Goal: Information Seeking & Learning: Check status

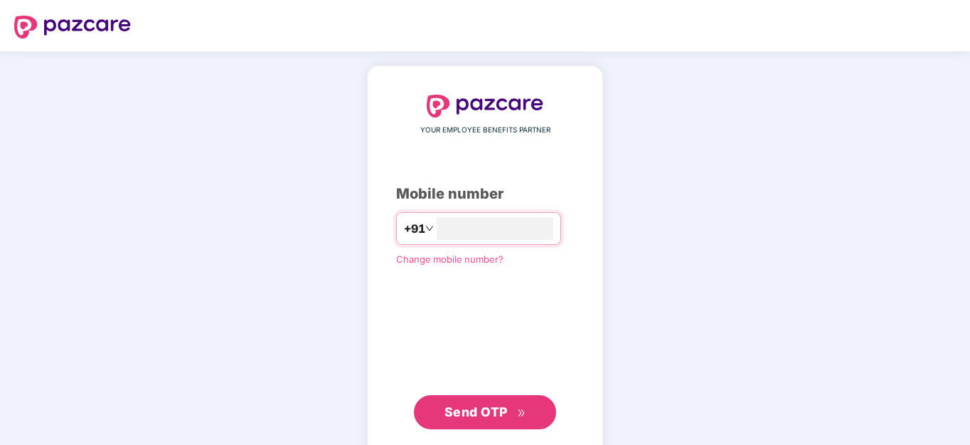
type input "**********"
click at [479, 398] on button "Send OTP" at bounding box center [485, 412] width 142 height 34
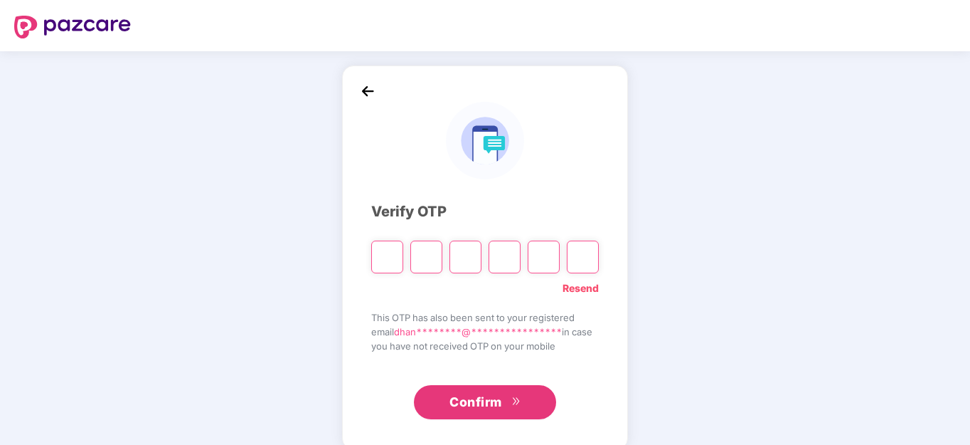
type input "*"
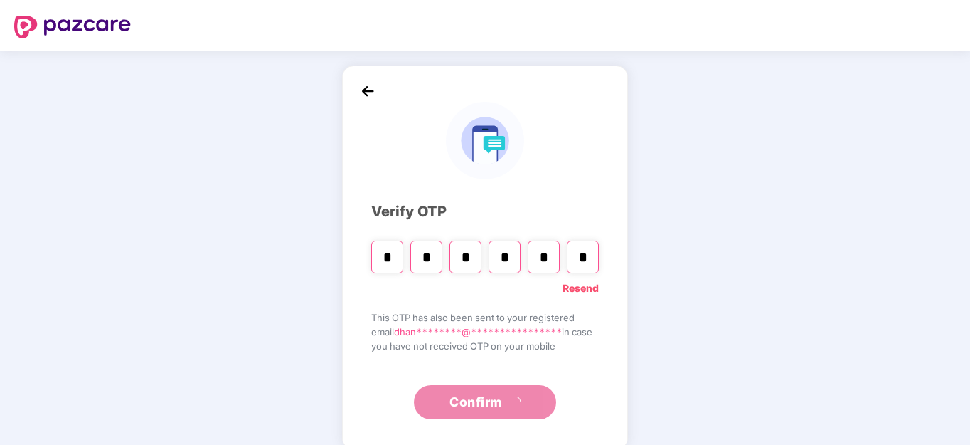
type input "*"
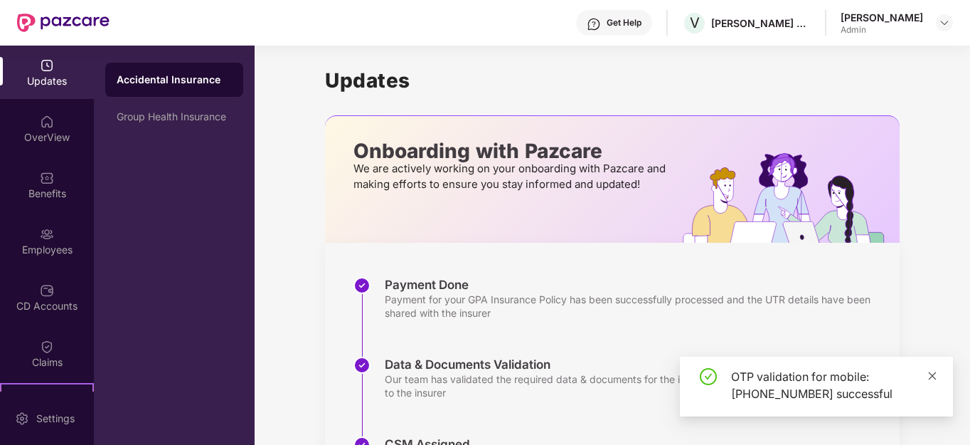
click at [935, 376] on icon "close" at bounding box center [933, 376] width 10 height 10
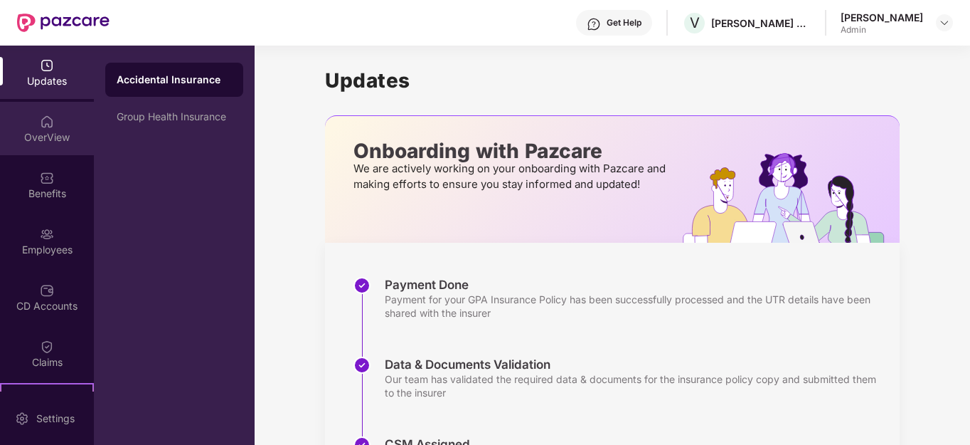
click at [39, 142] on div "OverView" at bounding box center [47, 137] width 94 height 14
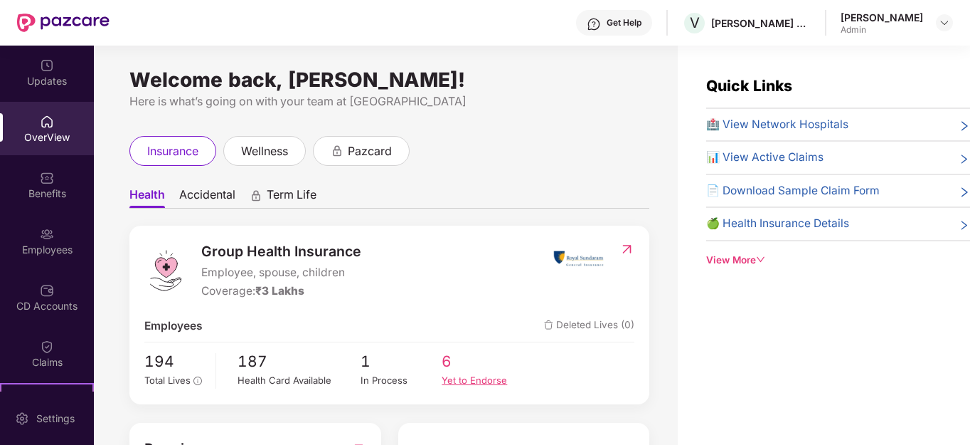
scroll to position [71, 0]
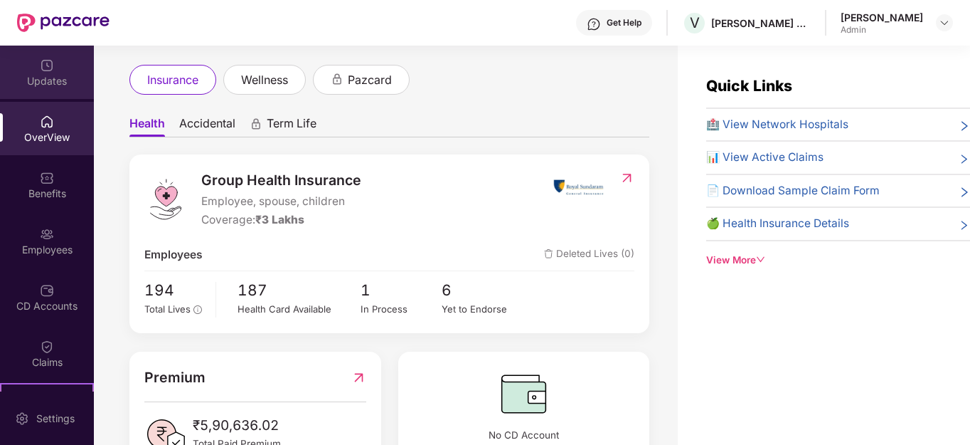
click at [49, 82] on div "Updates" at bounding box center [47, 81] width 94 height 14
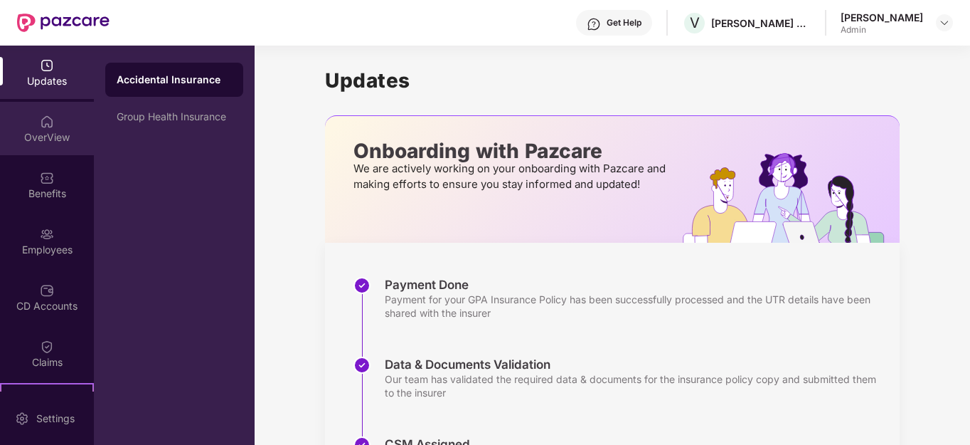
click at [41, 142] on div "OverView" at bounding box center [47, 137] width 94 height 14
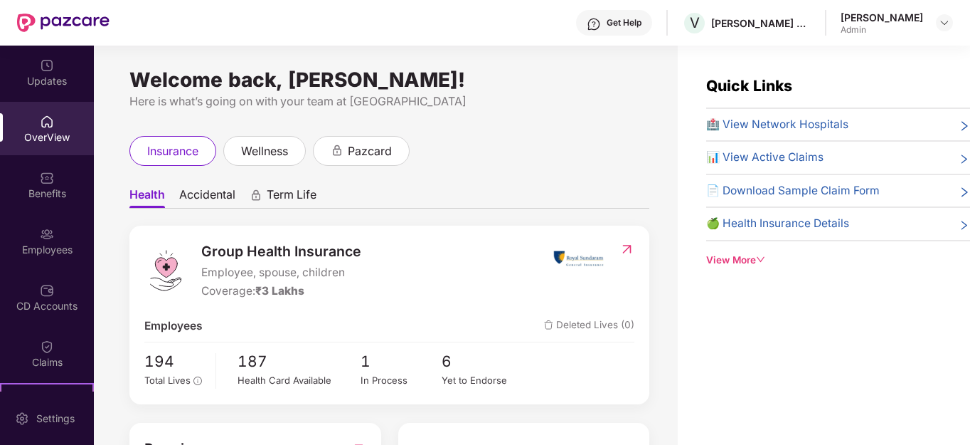
click at [41, 196] on div "Benefits" at bounding box center [47, 193] width 94 height 14
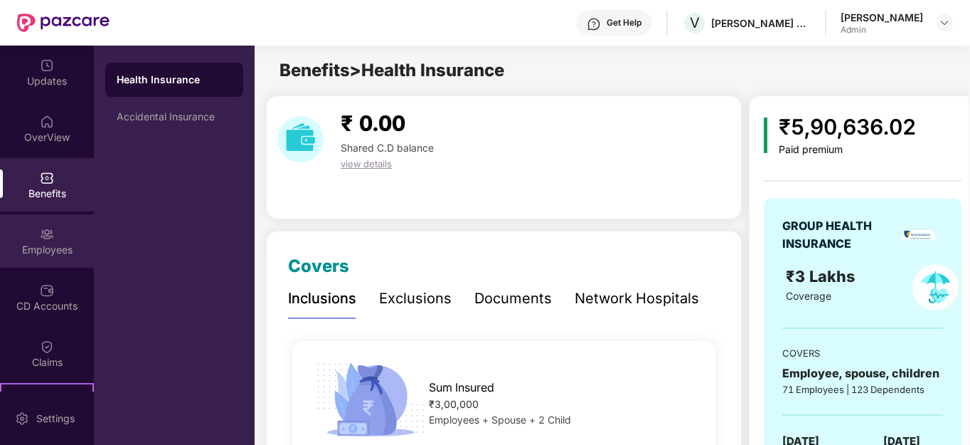
click at [36, 263] on div "Employees" at bounding box center [47, 240] width 94 height 53
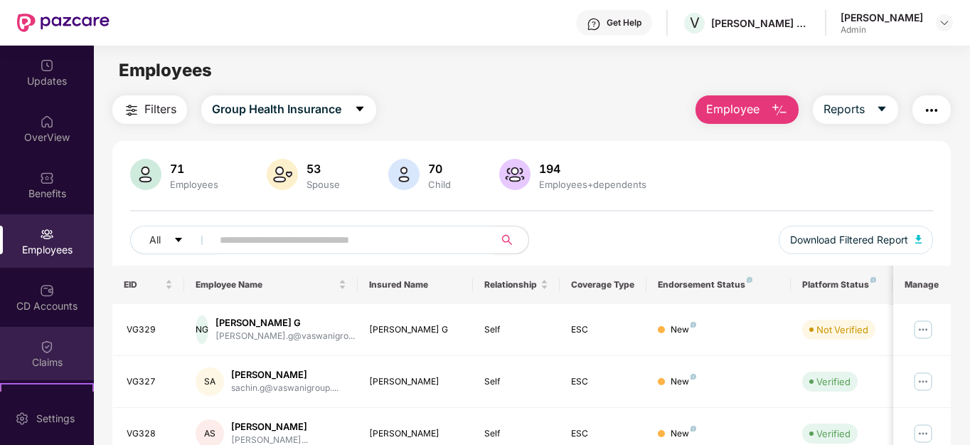
click at [41, 341] on img at bounding box center [47, 346] width 14 height 14
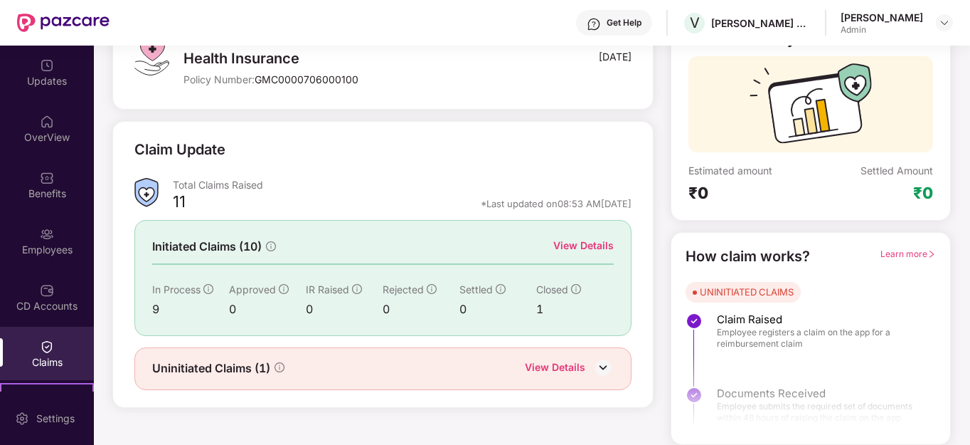
click at [583, 248] on div "View Details" at bounding box center [583, 246] width 60 height 16
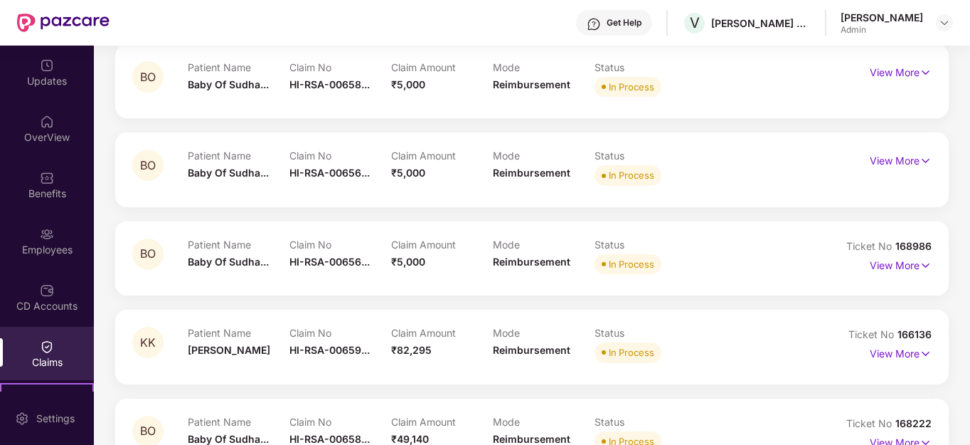
scroll to position [184, 0]
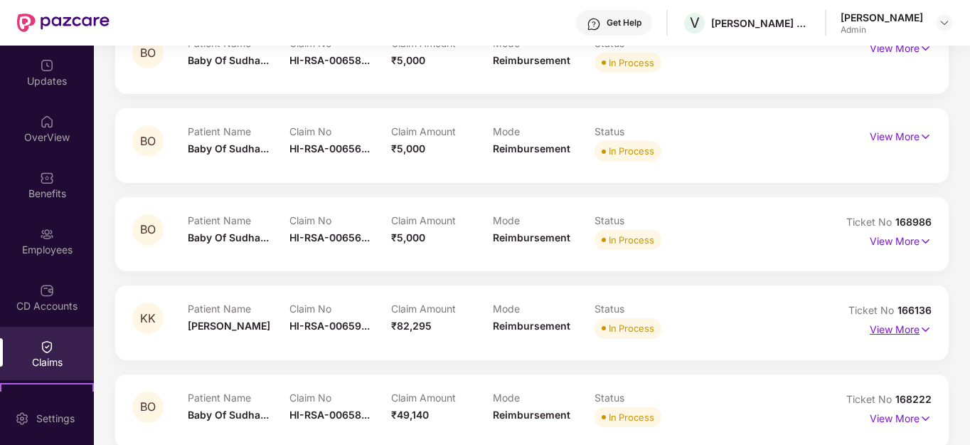
click at [898, 330] on p "View More" at bounding box center [901, 327] width 62 height 19
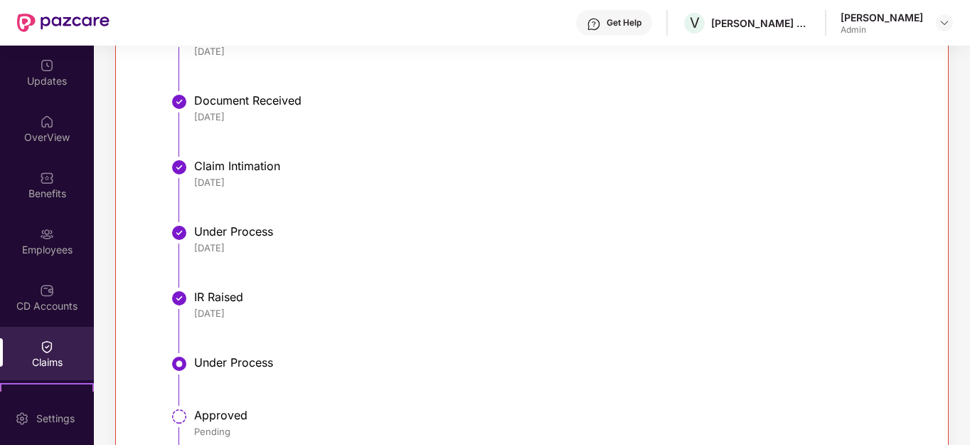
scroll to position [397, 0]
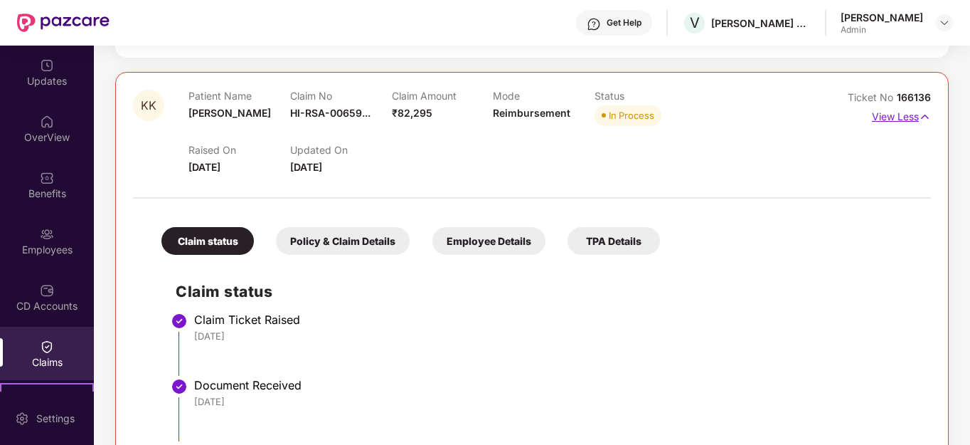
click at [883, 120] on p "View Less" at bounding box center [901, 114] width 59 height 19
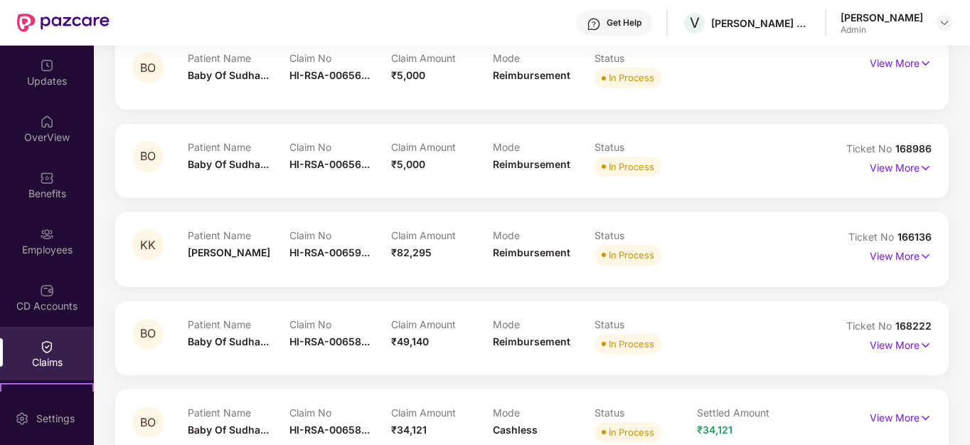
scroll to position [255, 0]
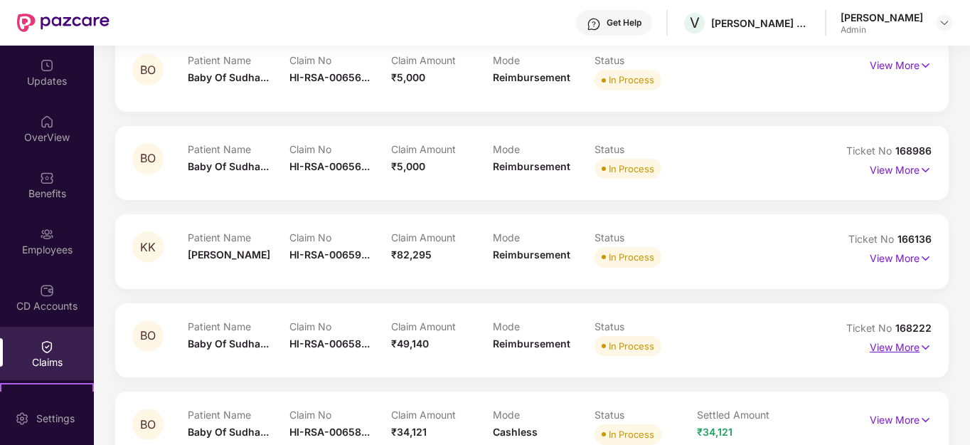
click at [911, 351] on p "View More" at bounding box center [901, 345] width 62 height 19
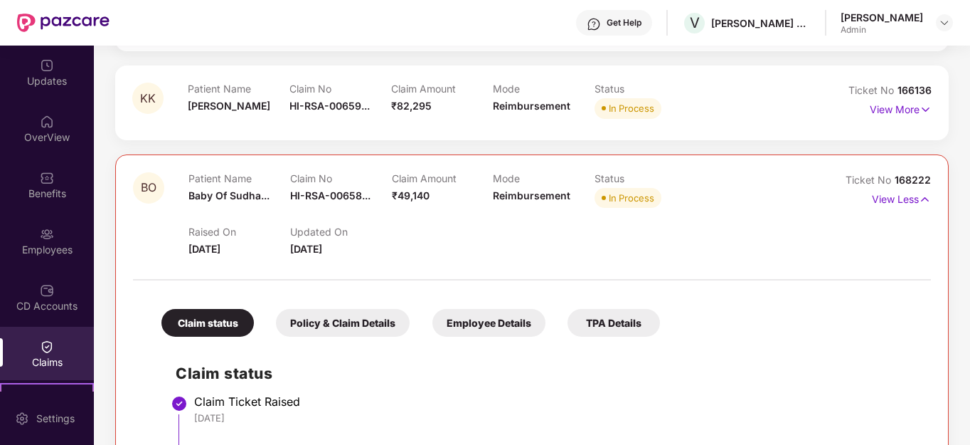
scroll to position [397, 0]
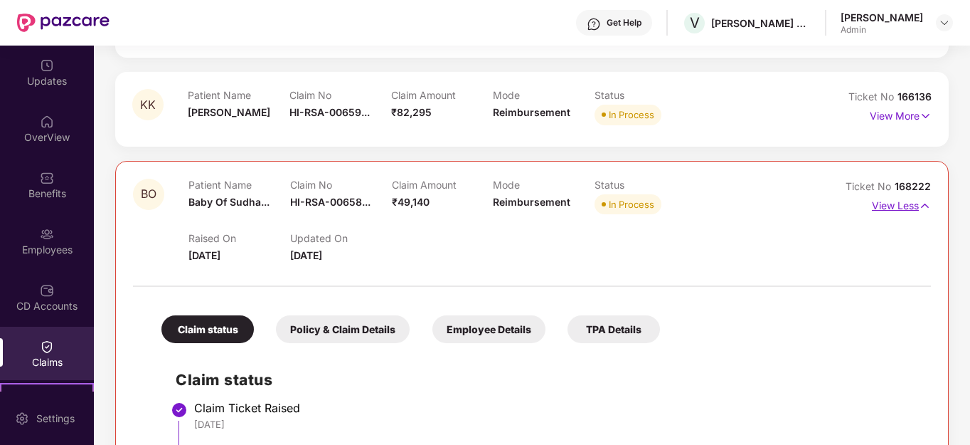
click at [872, 205] on p "View Less" at bounding box center [901, 203] width 59 height 19
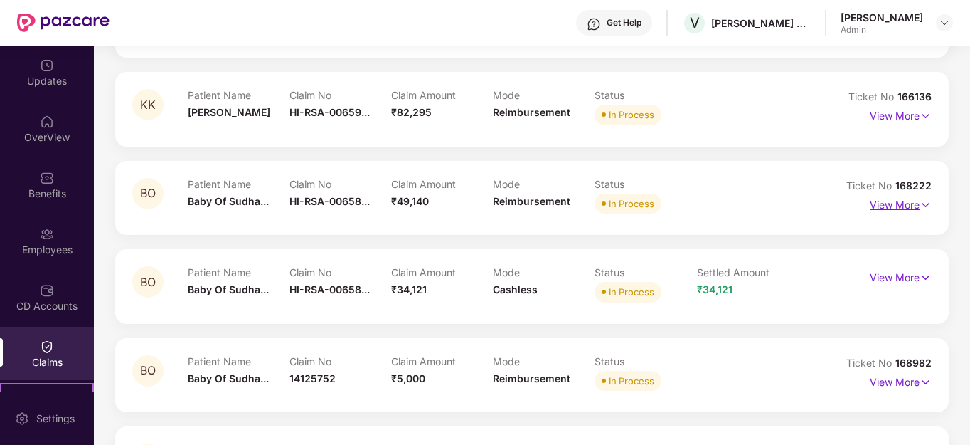
click at [899, 201] on p "View More" at bounding box center [901, 202] width 62 height 19
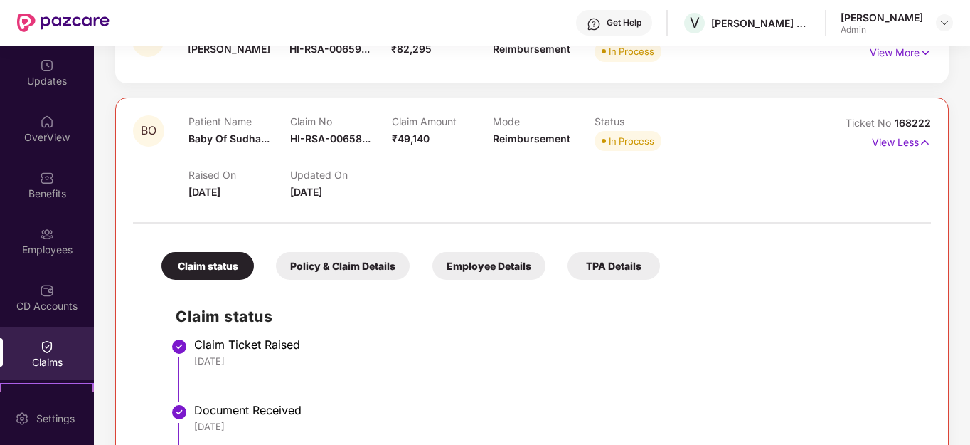
scroll to position [468, 0]
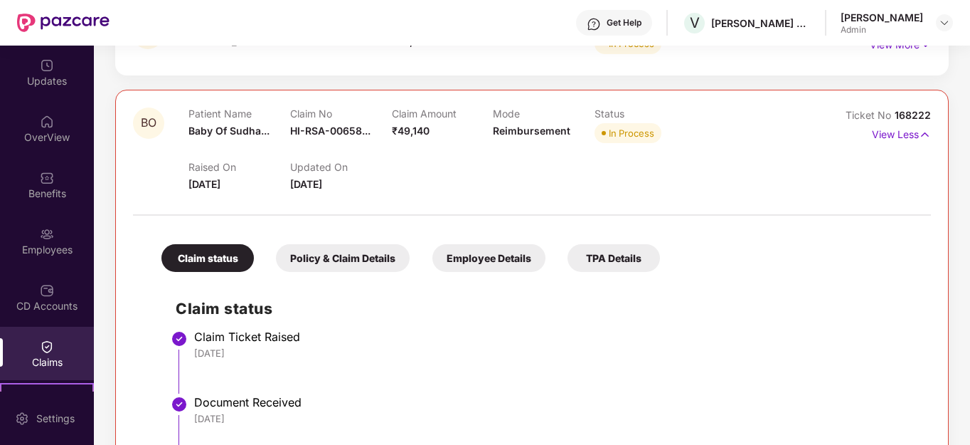
click at [608, 261] on div "TPA Details" at bounding box center [614, 258] width 92 height 28
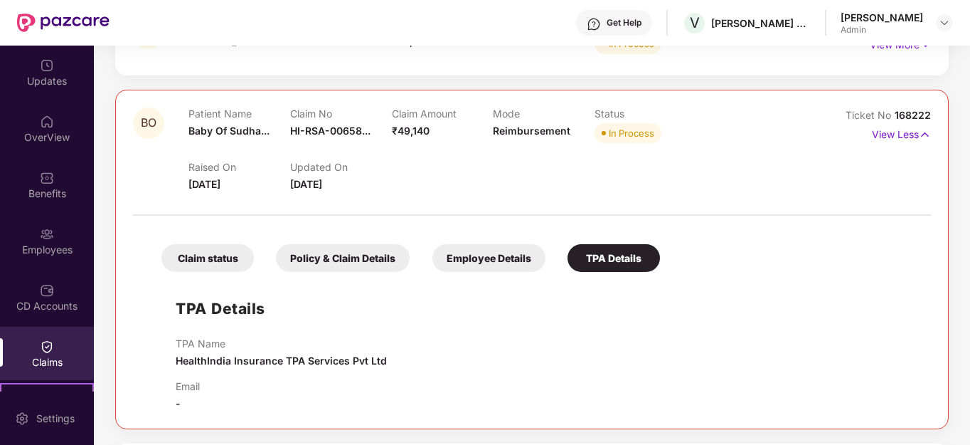
click at [358, 262] on div "Policy & Claim Details" at bounding box center [343, 258] width 134 height 28
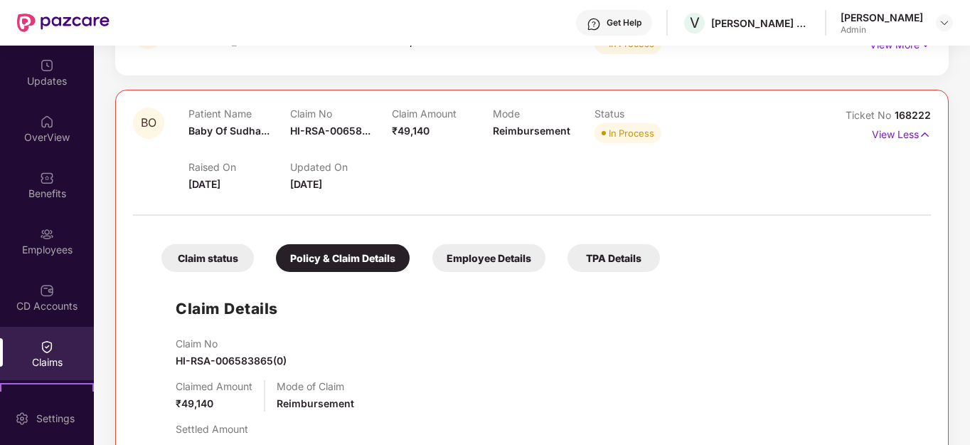
click at [220, 263] on div "Claim status" at bounding box center [207, 258] width 92 height 28
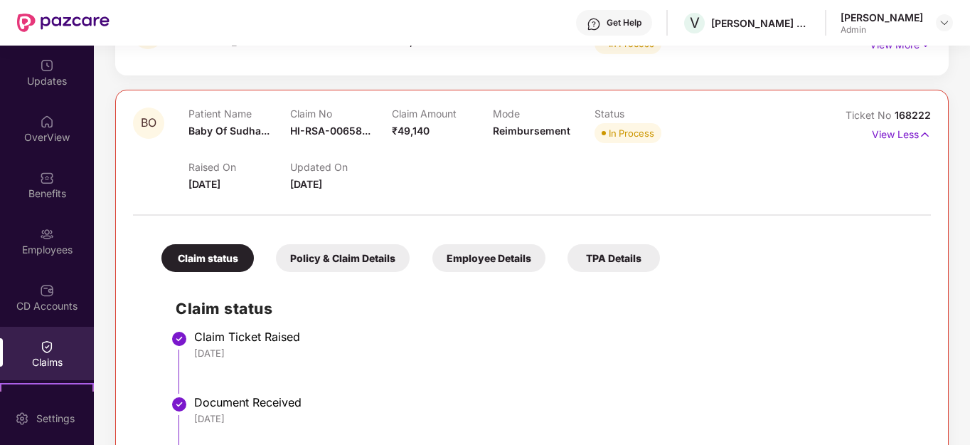
click at [312, 262] on div "Policy & Claim Details" at bounding box center [343, 258] width 134 height 28
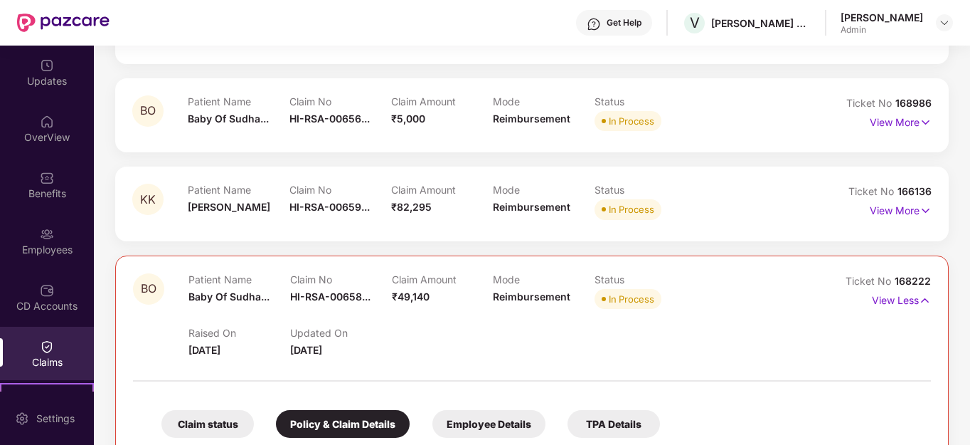
scroll to position [397, 0]
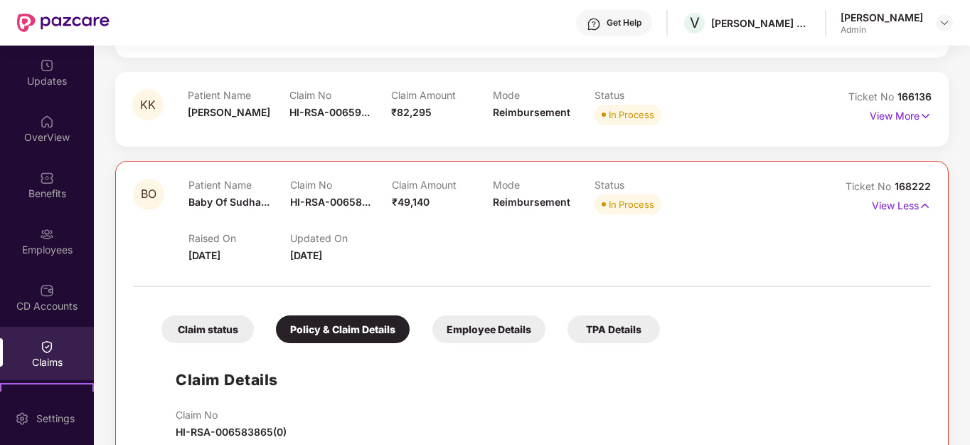
click at [734, 208] on div "Patient Name Baby Of Sudha... Claim No HI-RSA-00658... Claim Amount ₹49,140 Mod…" at bounding box center [494, 198] width 610 height 39
click at [893, 204] on p "View Less" at bounding box center [901, 203] width 59 height 19
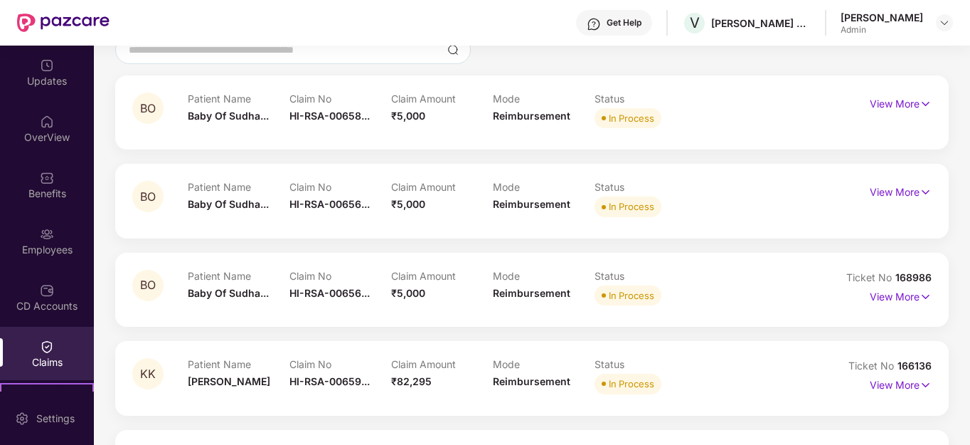
scroll to position [112, 0]
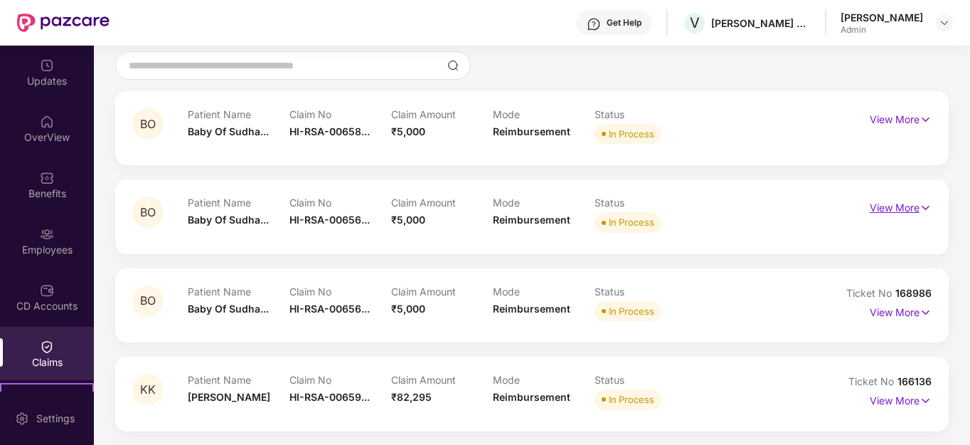
click at [918, 205] on p "View More" at bounding box center [901, 205] width 62 height 19
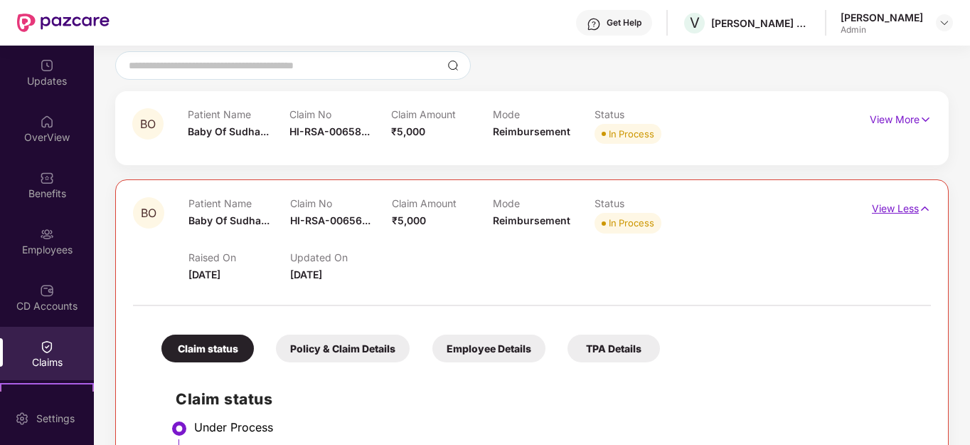
click at [919, 205] on img at bounding box center [925, 209] width 12 height 16
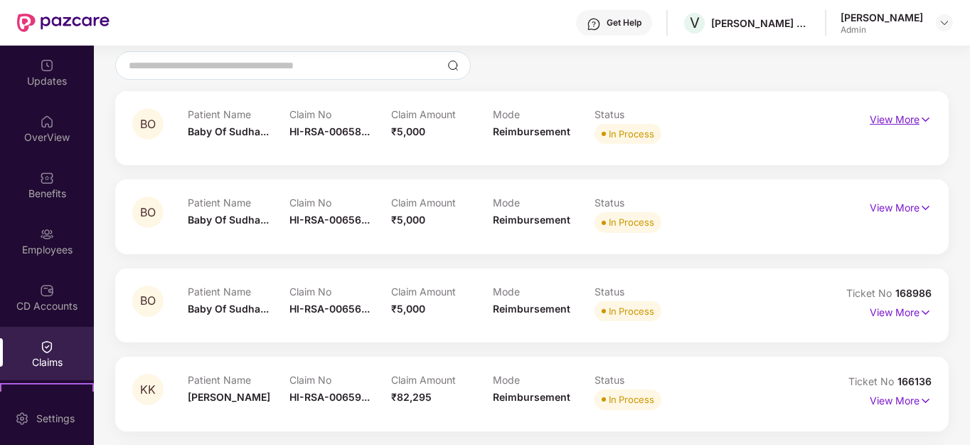
click at [903, 120] on p "View More" at bounding box center [901, 117] width 62 height 19
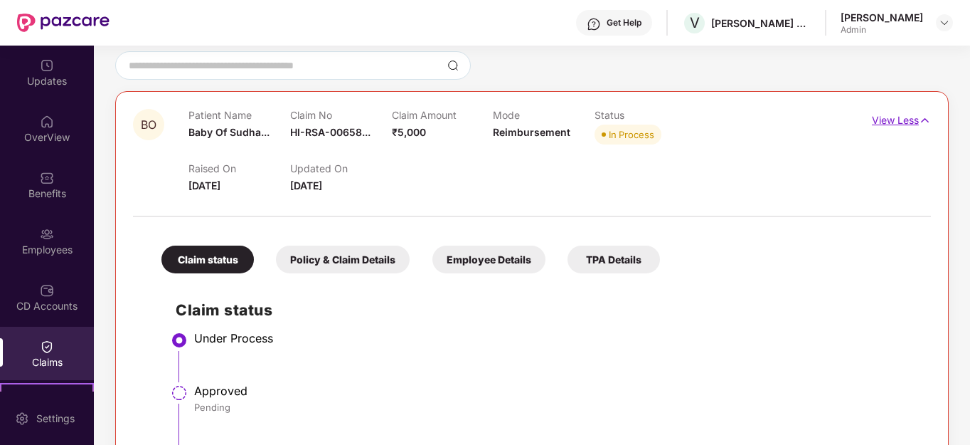
click at [903, 120] on p "View Less" at bounding box center [901, 118] width 59 height 19
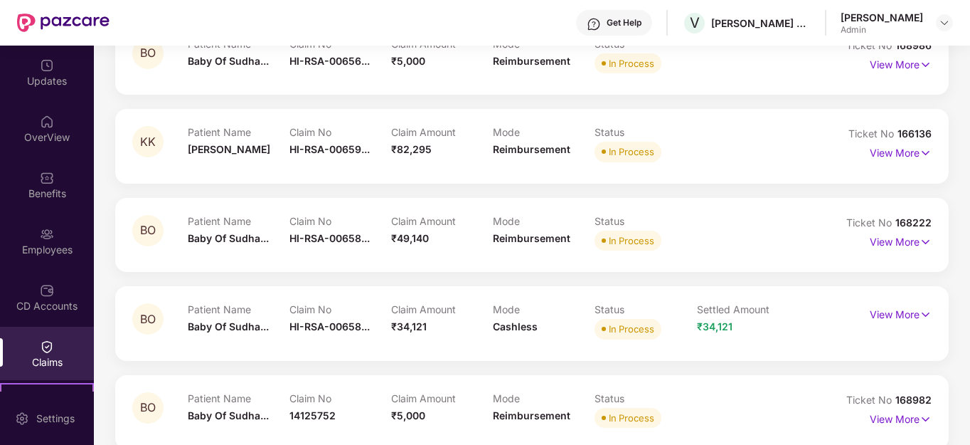
scroll to position [326, 0]
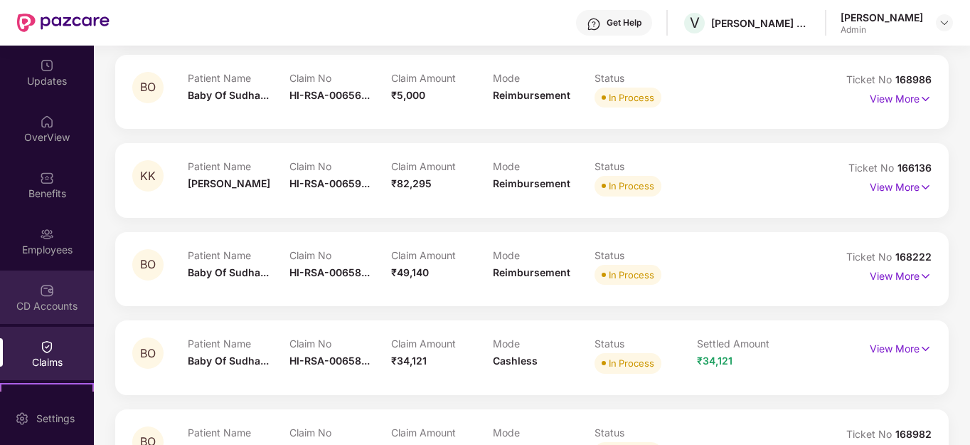
click at [42, 302] on div "CD Accounts" at bounding box center [47, 306] width 94 height 14
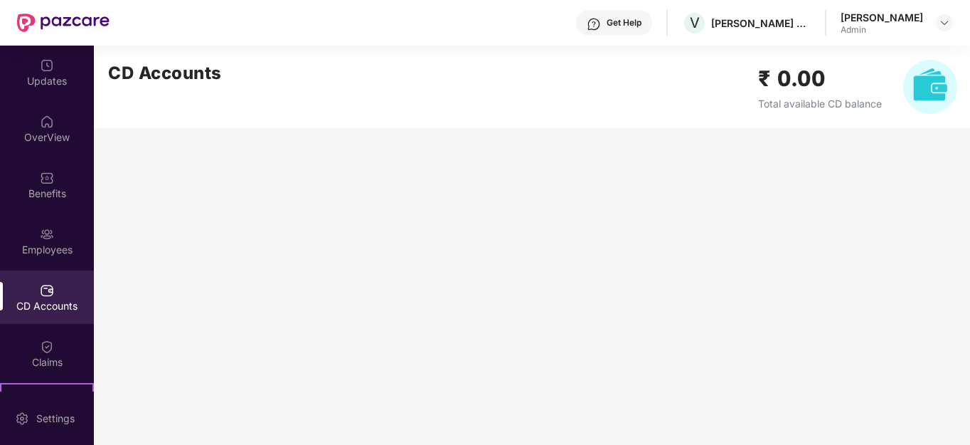
scroll to position [0, 0]
click at [48, 255] on div "Employees" at bounding box center [47, 250] width 94 height 14
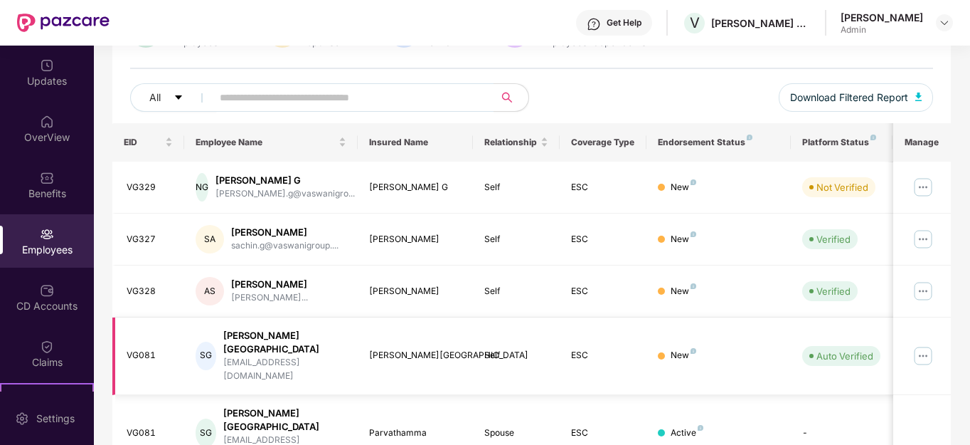
scroll to position [213, 0]
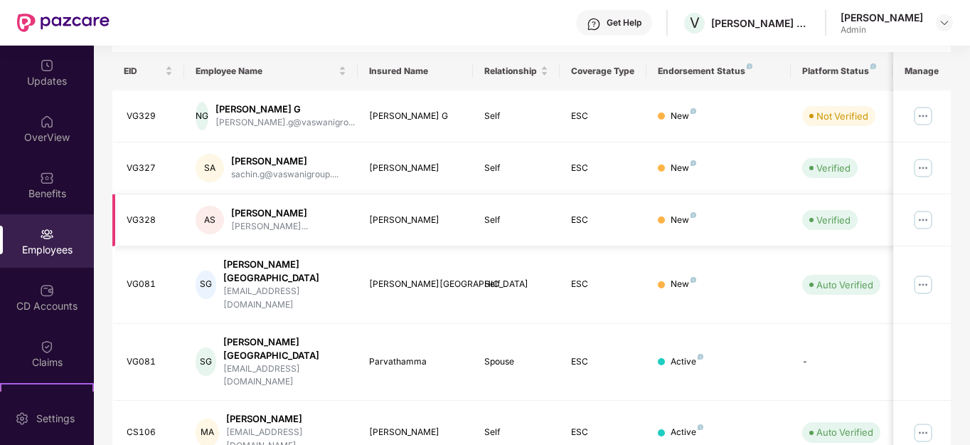
click at [925, 216] on img at bounding box center [923, 219] width 23 height 23
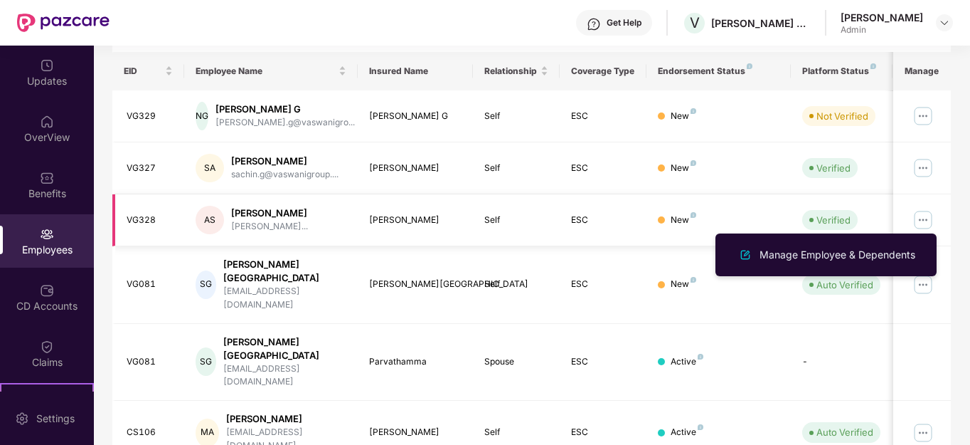
click at [260, 217] on div "[PERSON_NAME]" at bounding box center [269, 213] width 77 height 14
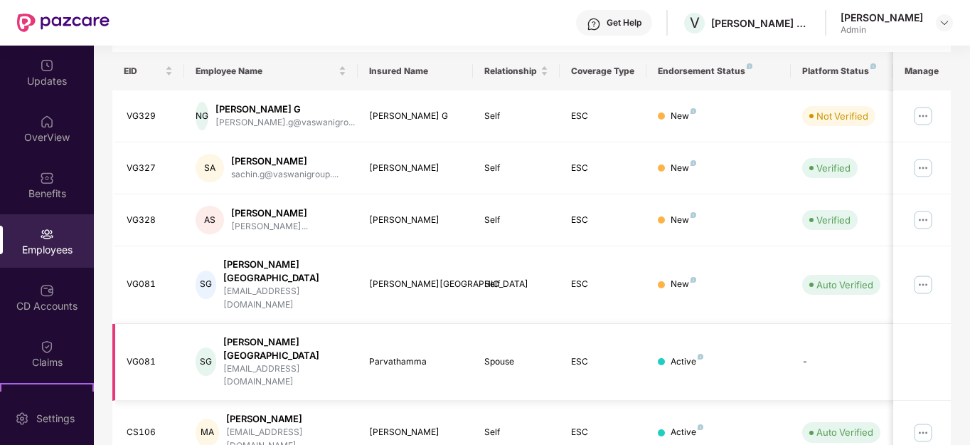
scroll to position [427, 0]
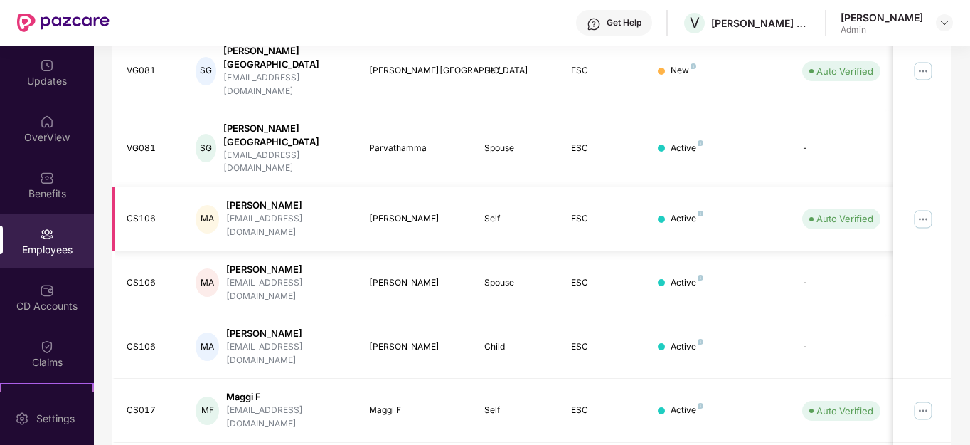
click at [931, 208] on img at bounding box center [923, 219] width 23 height 23
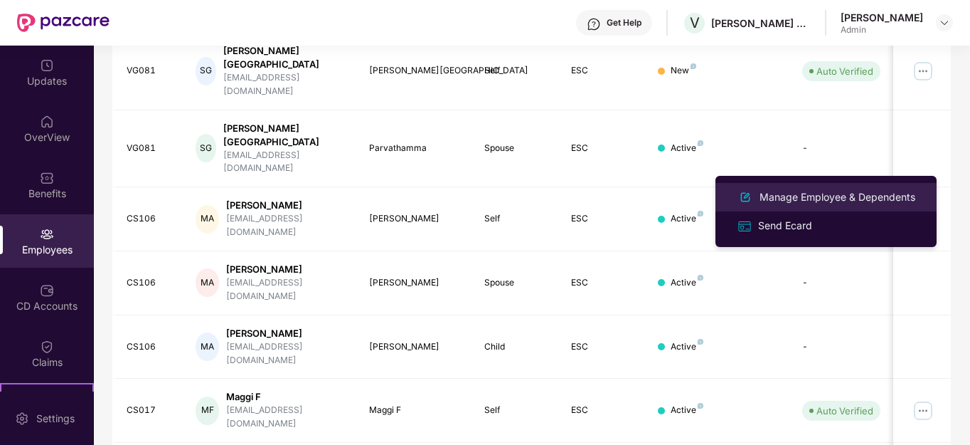
click at [821, 201] on div "Manage Employee & Dependents" at bounding box center [837, 197] width 161 height 16
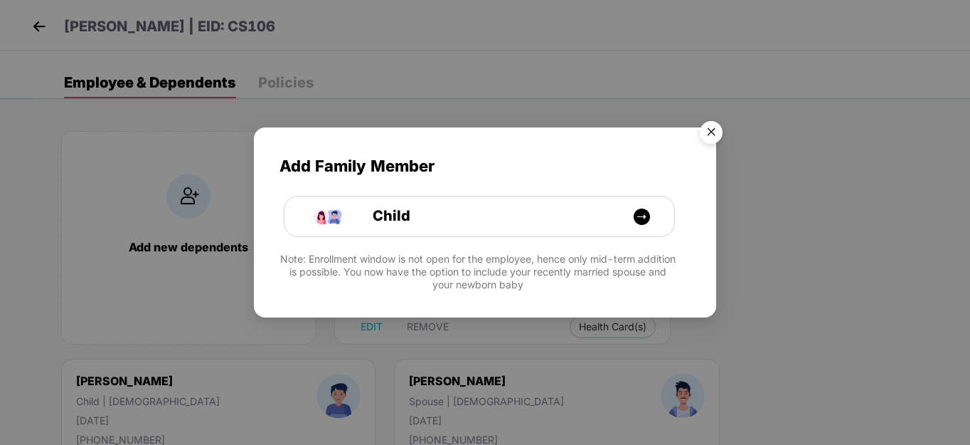
click at [706, 139] on img "Close" at bounding box center [711, 135] width 40 height 40
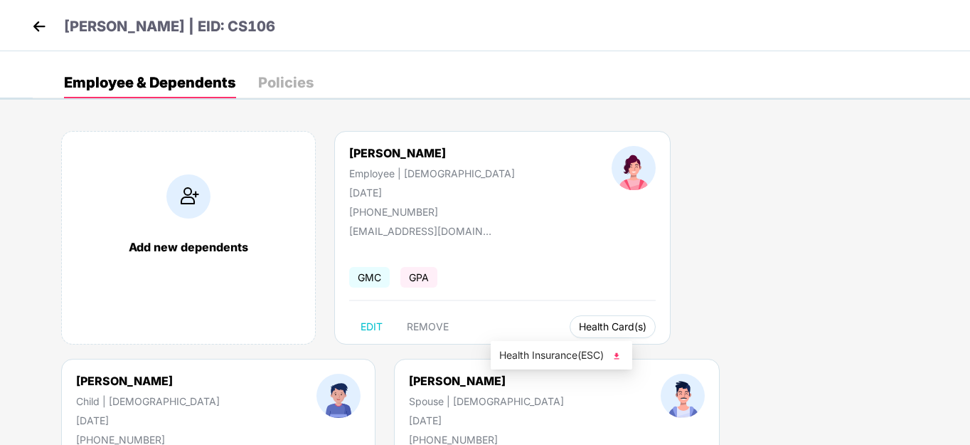
click at [579, 324] on span "Health Card(s)" at bounding box center [613, 326] width 68 height 7
click at [534, 351] on span "Health Insurance(ESC)" at bounding box center [561, 355] width 124 height 16
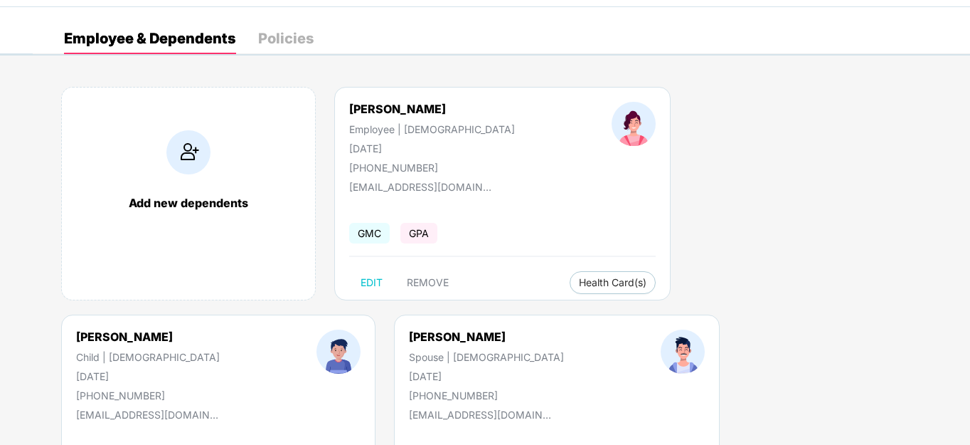
scroll to position [0, 0]
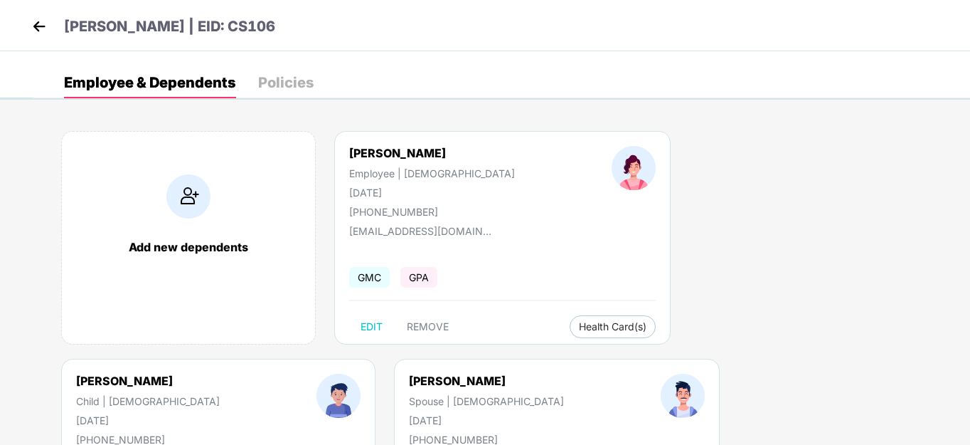
click at [33, 31] on img at bounding box center [38, 26] width 21 height 21
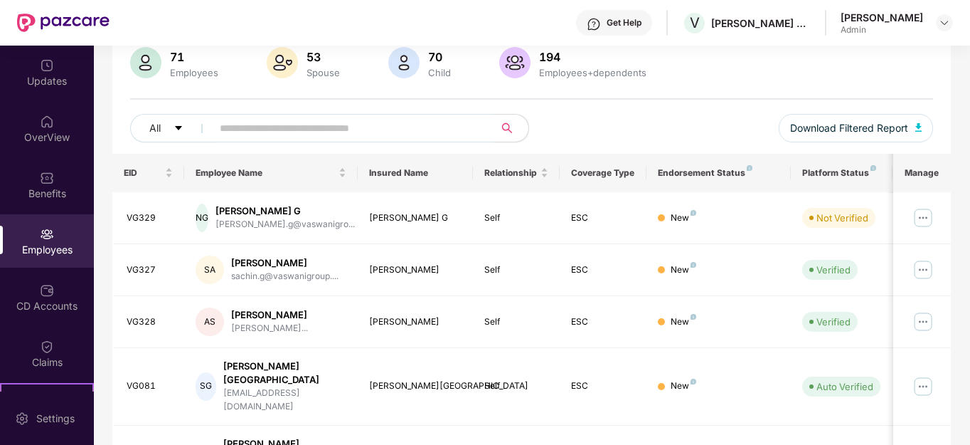
scroll to position [71, 0]
